Goal: Task Accomplishment & Management: Manage account settings

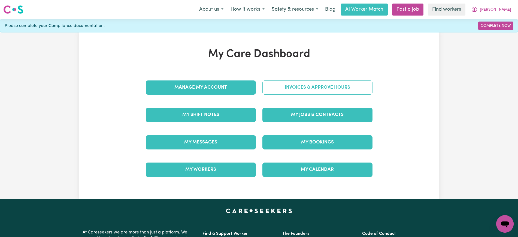
click at [278, 91] on link "Invoices & Approve Hours" at bounding box center [317, 87] width 110 height 14
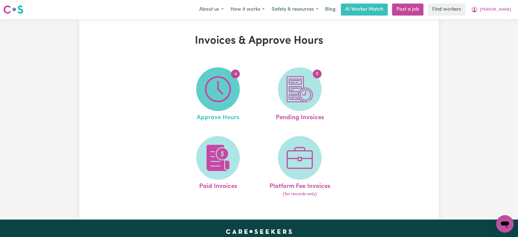
click at [227, 91] on img at bounding box center [218, 89] width 26 height 26
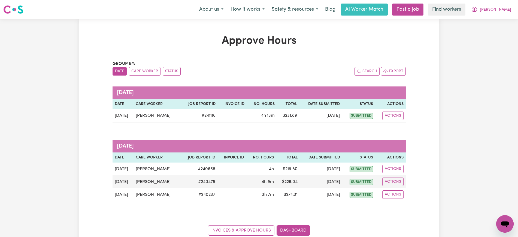
click at [181, 20] on div "Approve Hours Group by: Date Care Worker Status Search Export [DATE] Date Care …" at bounding box center [259, 135] width 360 height 232
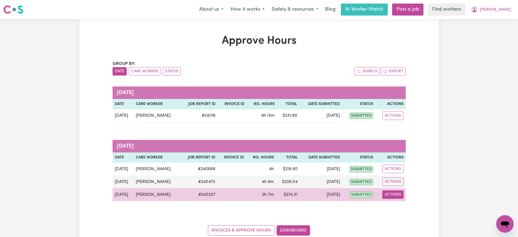
drag, startPoint x: 399, startPoint y: 194, endPoint x: 389, endPoint y: 198, distance: 11.0
click at [398, 194] on button "Actions" at bounding box center [392, 194] width 21 height 8
click at [403, 207] on link "View Job Report" at bounding box center [406, 207] width 47 height 11
select select "pm"
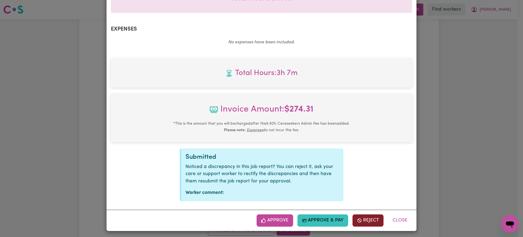
scroll to position [191, 0]
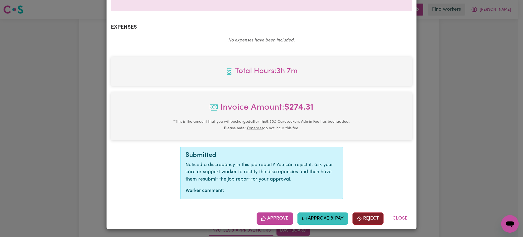
click at [368, 220] on button "Reject" at bounding box center [368, 218] width 31 height 12
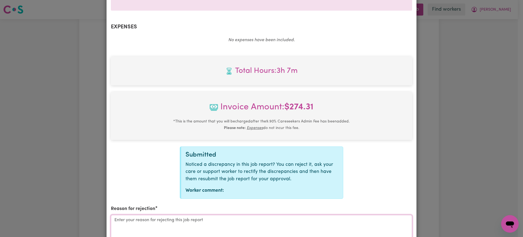
click at [228, 232] on textarea "Reason for rejection" at bounding box center [261, 235] width 301 height 41
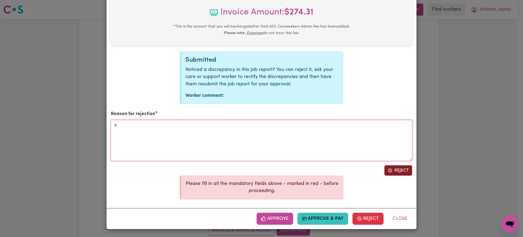
type textarea "x"
click at [395, 171] on button "Reject" at bounding box center [399, 170] width 28 height 10
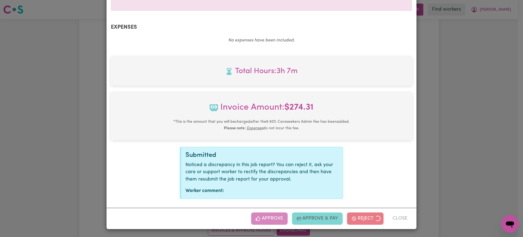
scroll to position [191, 0]
click at [453, 156] on div "Job Report # 240237 - [PERSON_NAME] Summary Job report # 240237 Client name: [P…" at bounding box center [261, 118] width 523 height 237
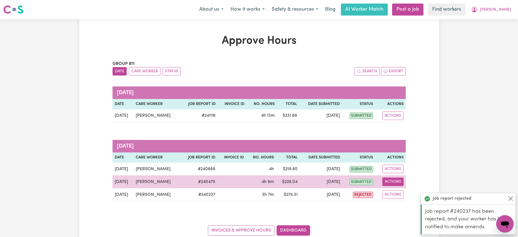
click at [401, 182] on button "Actions" at bounding box center [392, 181] width 21 height 8
click at [403, 192] on link "View Job Report" at bounding box center [406, 194] width 47 height 11
select select "pm"
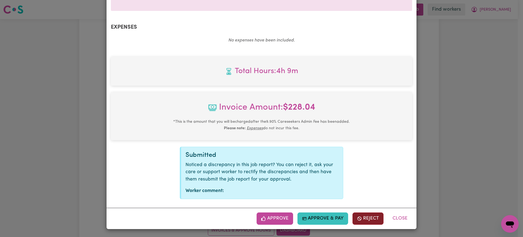
click at [367, 221] on button "Reject" at bounding box center [368, 218] width 31 height 12
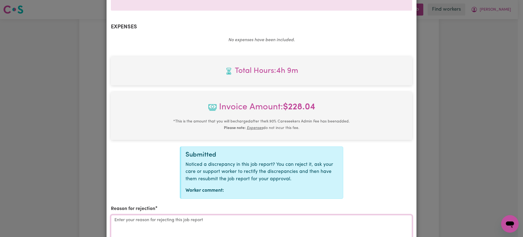
click at [194, 224] on textarea "Reason for rejection" at bounding box center [261, 235] width 301 height 41
type textarea "s"
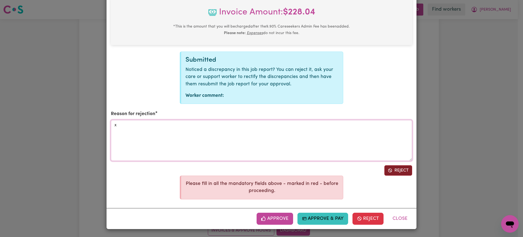
type textarea "x"
click at [388, 170] on icon "Reject job report" at bounding box center [390, 170] width 4 height 4
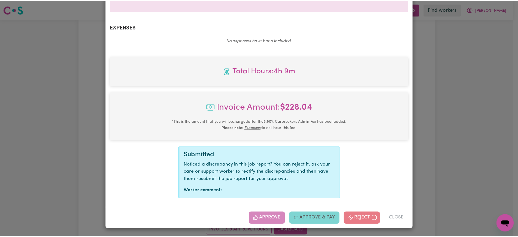
scroll to position [191, 0]
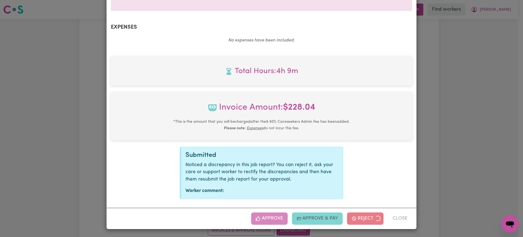
click at [508, 134] on div "Job Report # 240475 - [PERSON_NAME] Summary Job report # 240475 Client name: [P…" at bounding box center [261, 118] width 523 height 237
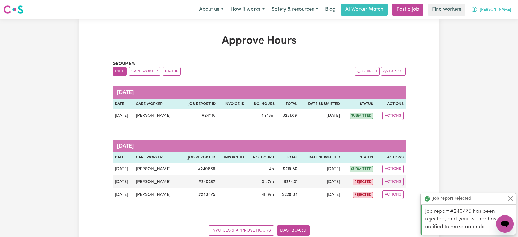
drag, startPoint x: 500, startPoint y: 8, endPoint x: 500, endPoint y: 14, distance: 6.0
click at [500, 8] on span "[PERSON_NAME]" at bounding box center [495, 10] width 31 height 6
click at [495, 30] on link "Logout" at bounding box center [492, 31] width 43 height 10
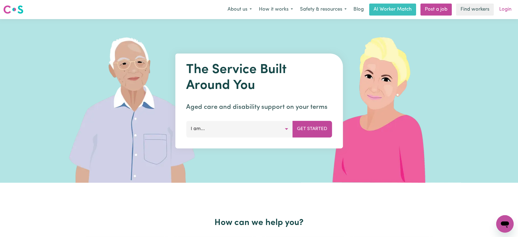
click at [504, 14] on link "Login" at bounding box center [505, 10] width 19 height 12
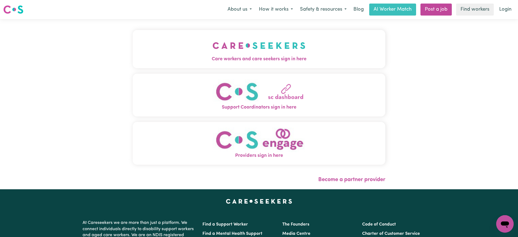
click at [213, 53] on img "Care workers and care seekers sign in here" at bounding box center [259, 45] width 93 height 20
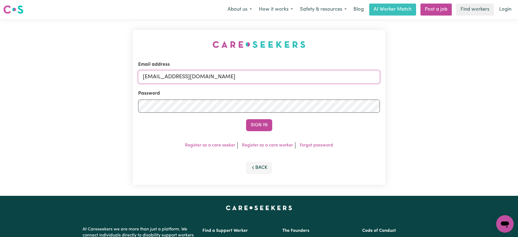
drag, startPoint x: 175, startPoint y: 77, endPoint x: 410, endPoint y: 78, distance: 234.4
click at [410, 78] on div "Email address [EMAIL_ADDRESS][DOMAIN_NAME] Password Sign In Register as a care …" at bounding box center [259, 107] width 518 height 177
type input "SUPERUSER~[EMAIL_ADDRESS][DOMAIN_NAME]"
click at [246, 119] on button "Sign In" at bounding box center [259, 125] width 26 height 12
